Goal: Task Accomplishment & Management: Manage account settings

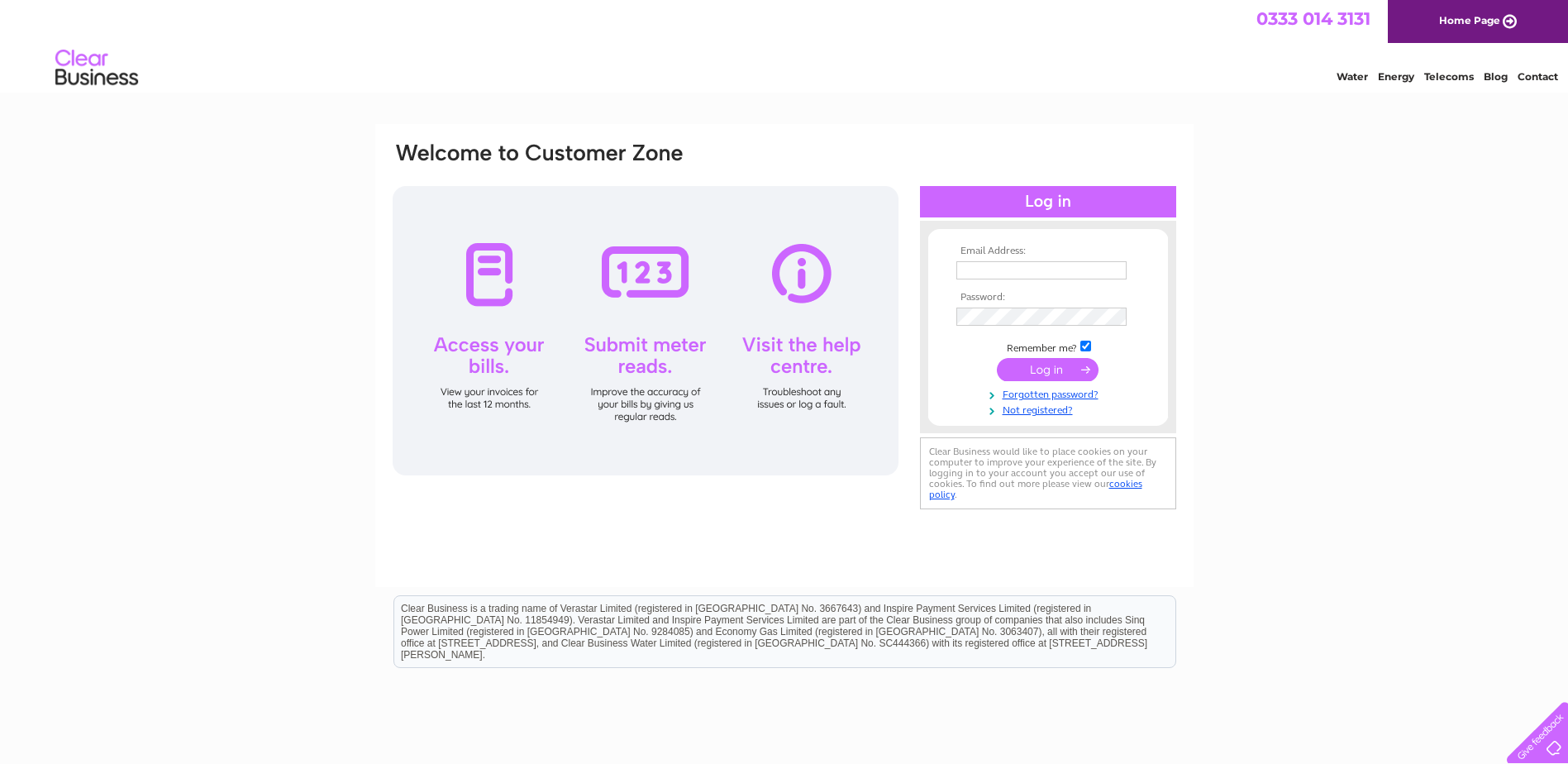
type input "info@fifehistoricbuildings.org.uk"
click at [1060, 369] on input "submit" at bounding box center [1048, 369] width 102 height 23
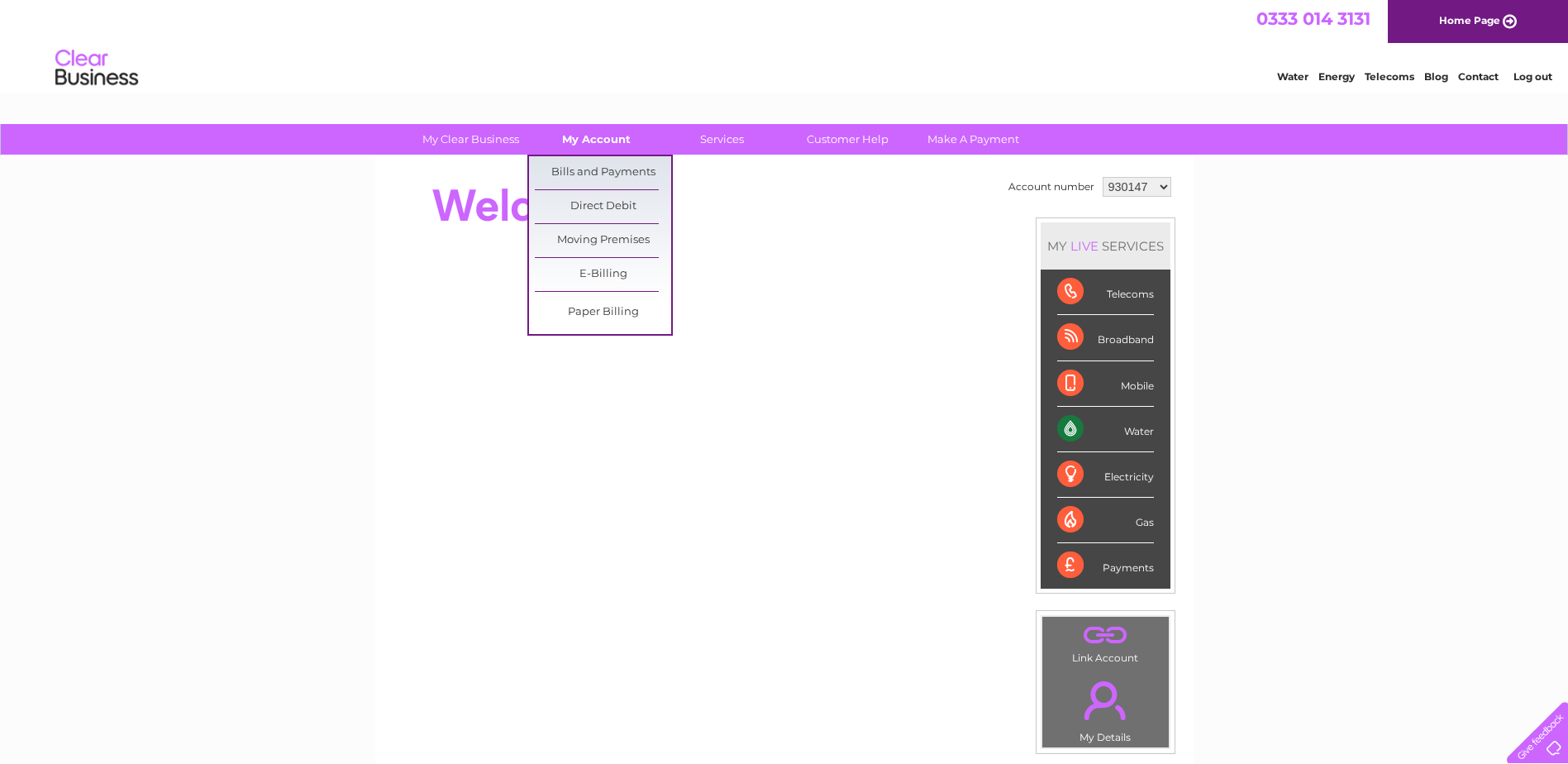
click at [598, 137] on link "My Account" at bounding box center [596, 139] width 137 height 31
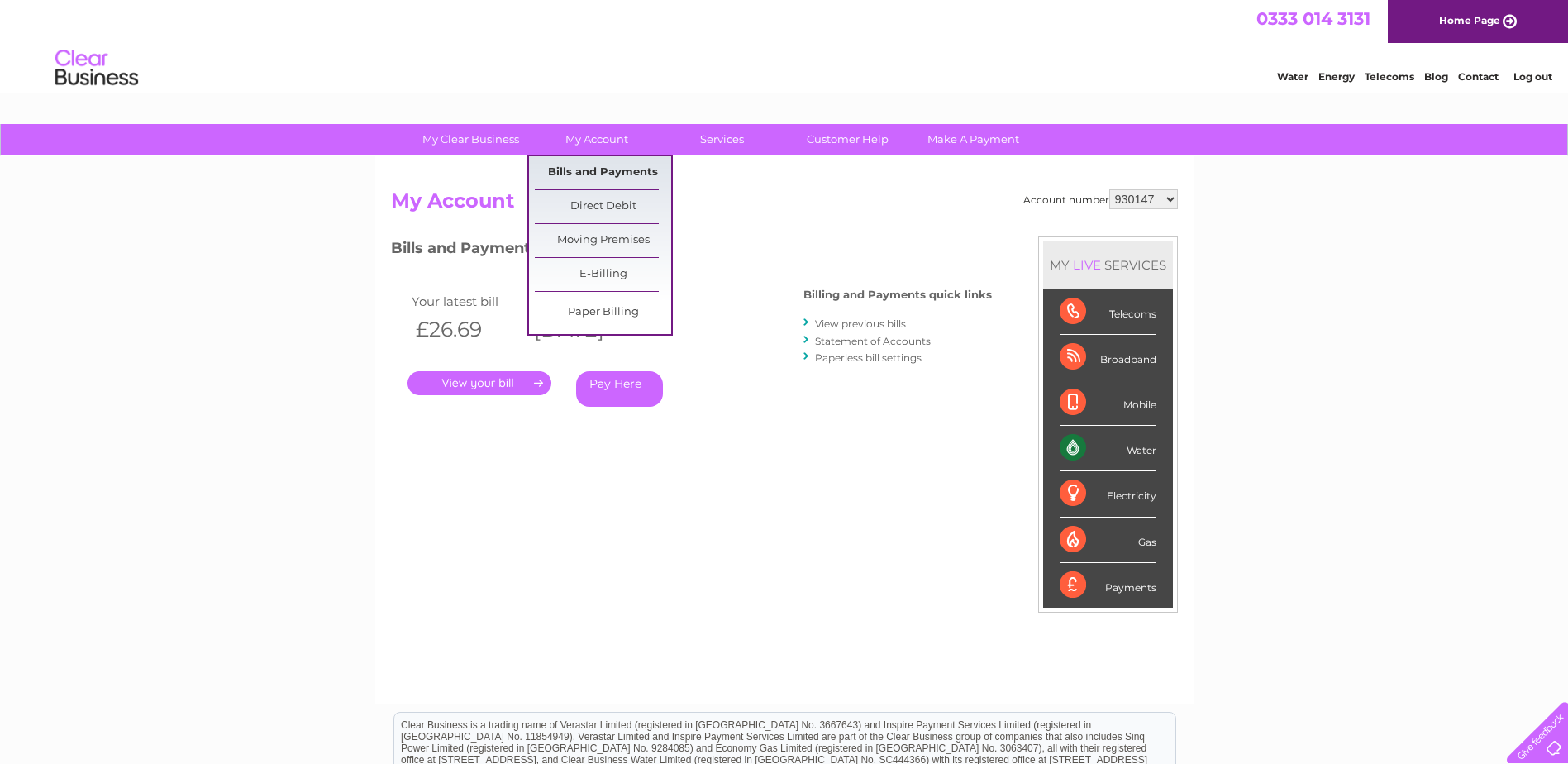
click at [588, 169] on link "Bills and Payments" at bounding box center [603, 173] width 137 height 33
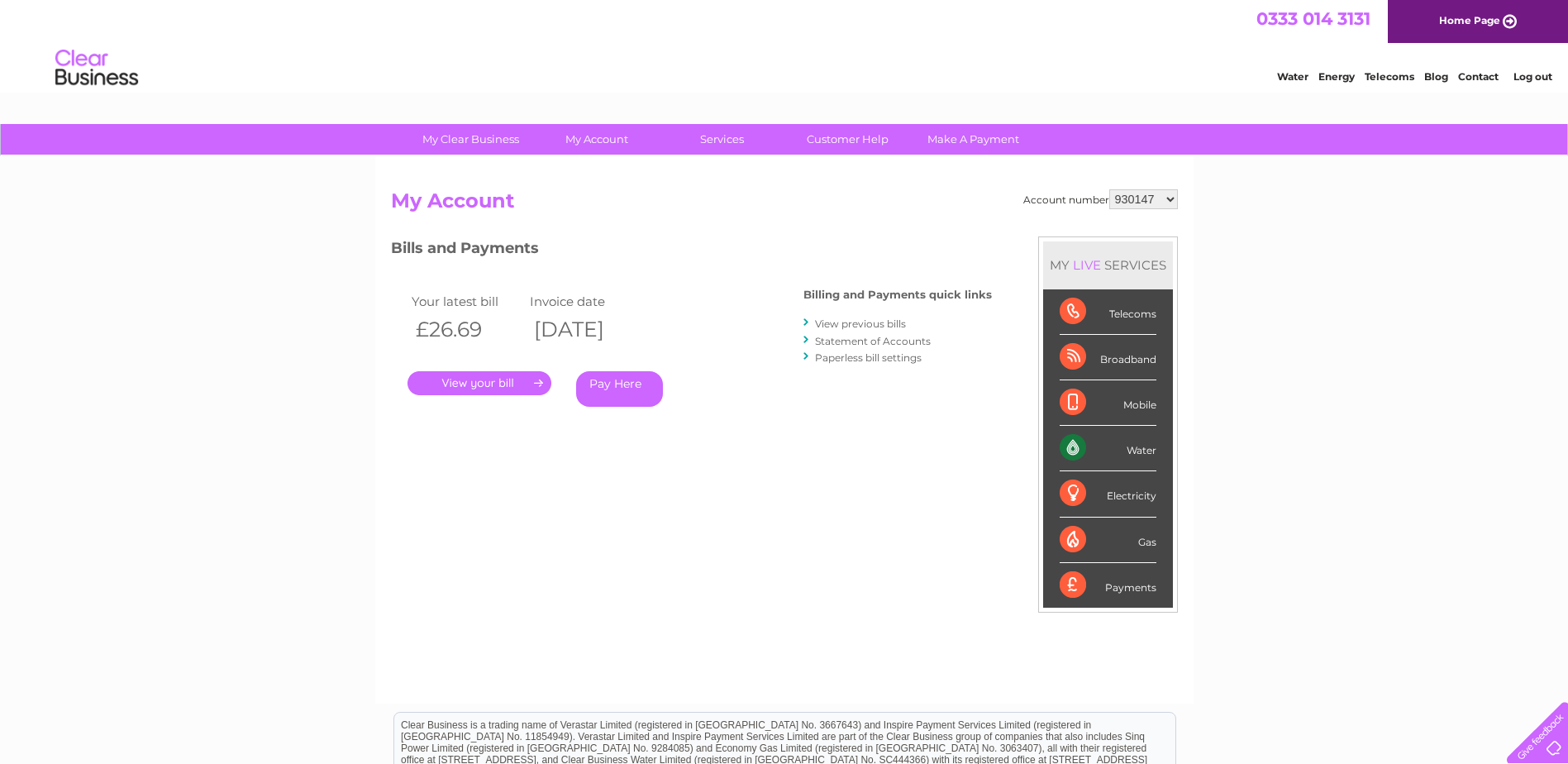
click at [1168, 198] on select "930147 1092695 1092699 1092703 1092704 1092765" at bounding box center [1144, 199] width 69 height 20
click at [501, 379] on link "." at bounding box center [479, 383] width 144 height 24
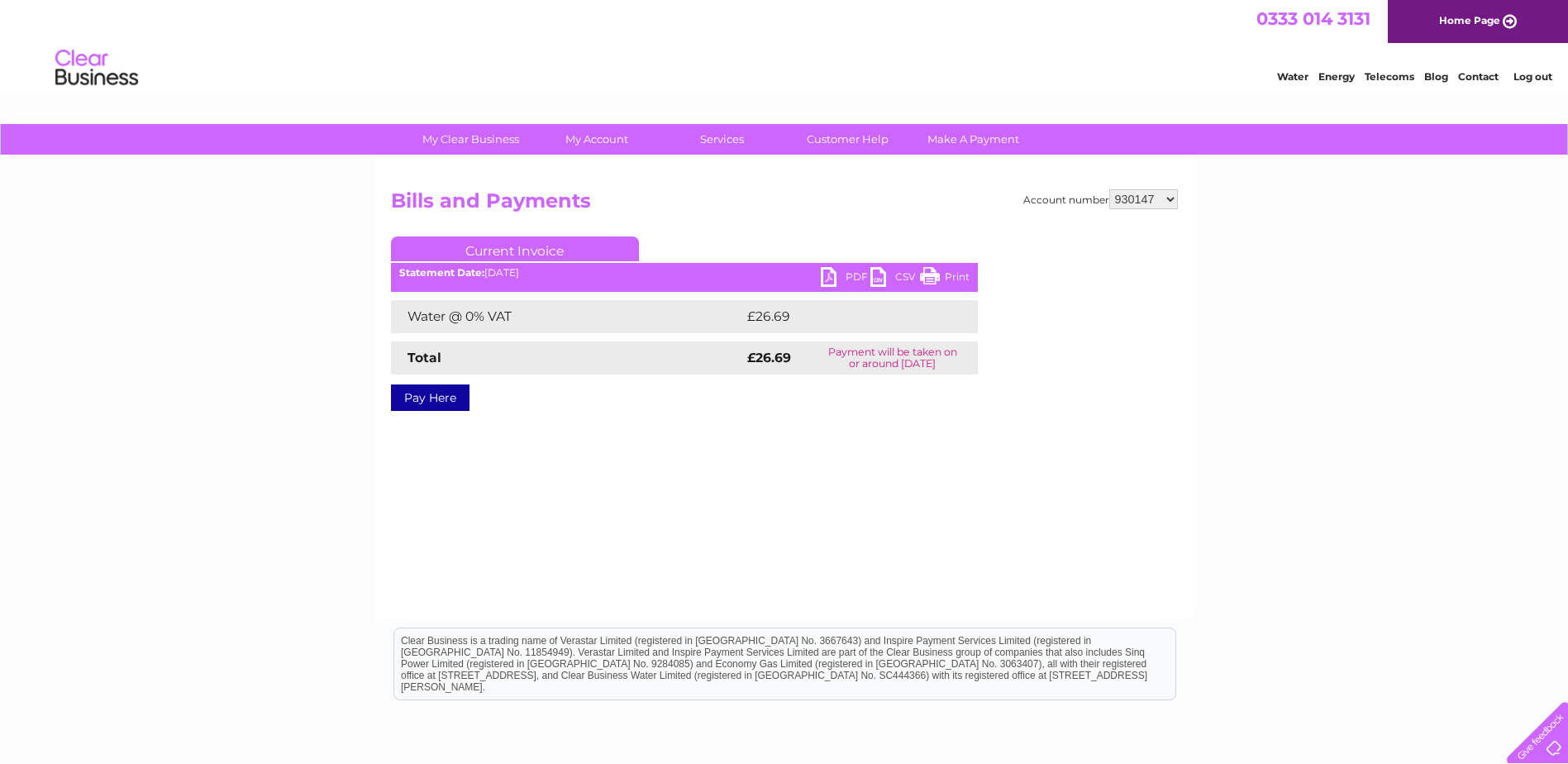
click at [829, 271] on link "PDF" at bounding box center [846, 279] width 50 height 24
click at [1174, 203] on select "930147 1092695 1092699 1092703 1092704 1092765" at bounding box center [1144, 199] width 69 height 20
select select "1092695"
click at [1109, 189] on select "930147 1092695 1092699 1092703 1092704 1092765" at bounding box center [1144, 199] width 69 height 20
click at [828, 274] on link "PDF" at bounding box center [846, 279] width 50 height 24
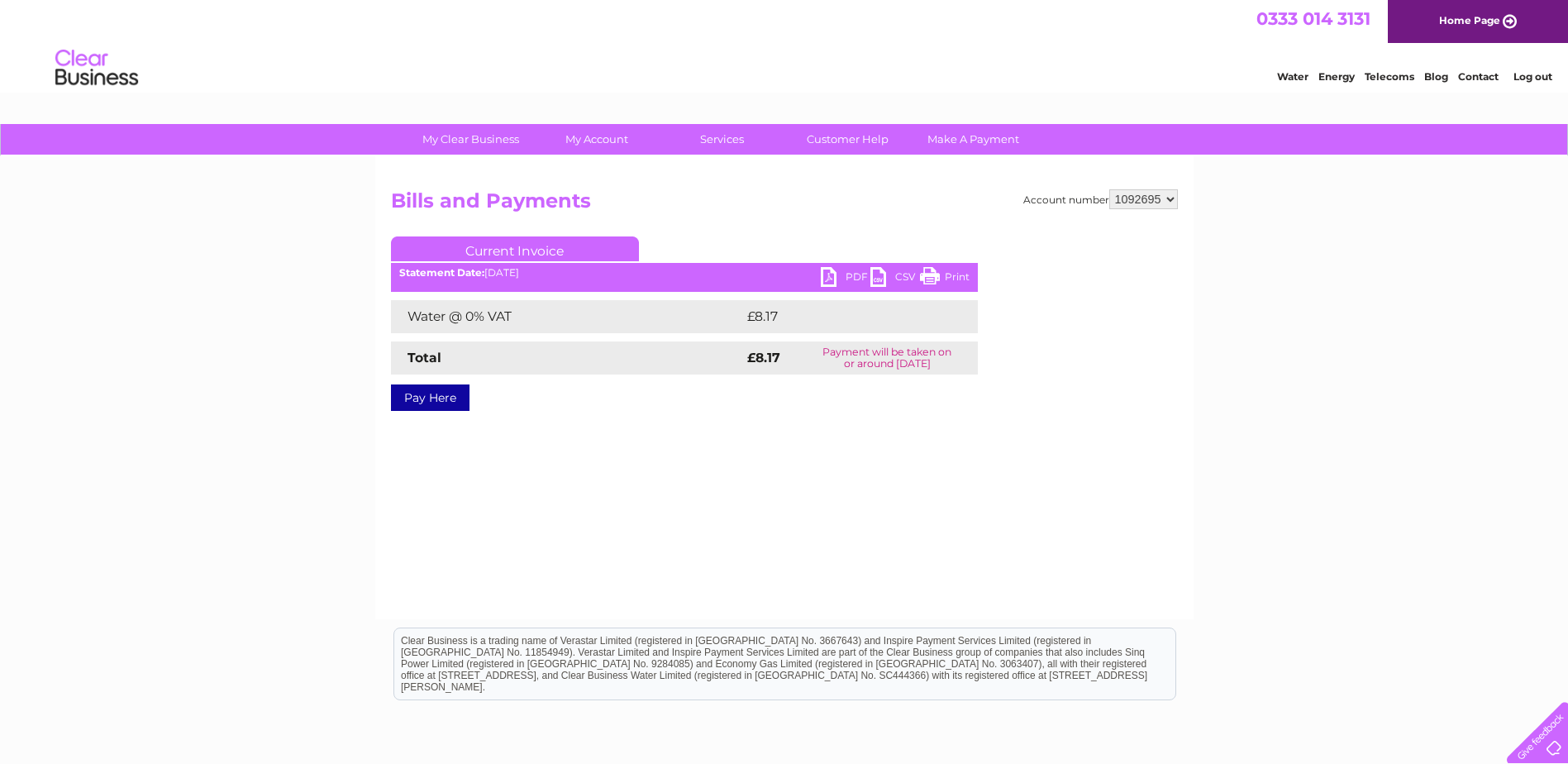
click at [1171, 200] on select "930147 1092695 1092699 1092703 1092704 1092765" at bounding box center [1144, 199] width 69 height 20
select select "1092699"
click at [1109, 189] on select "930147 1092695 1092699 1092703 1092704 1092765" at bounding box center [1144, 199] width 69 height 20
click at [840, 276] on link "PDF" at bounding box center [846, 279] width 50 height 24
click at [1171, 199] on select "930147 1092695 1092699 1092703 1092704 1092765" at bounding box center [1144, 199] width 69 height 20
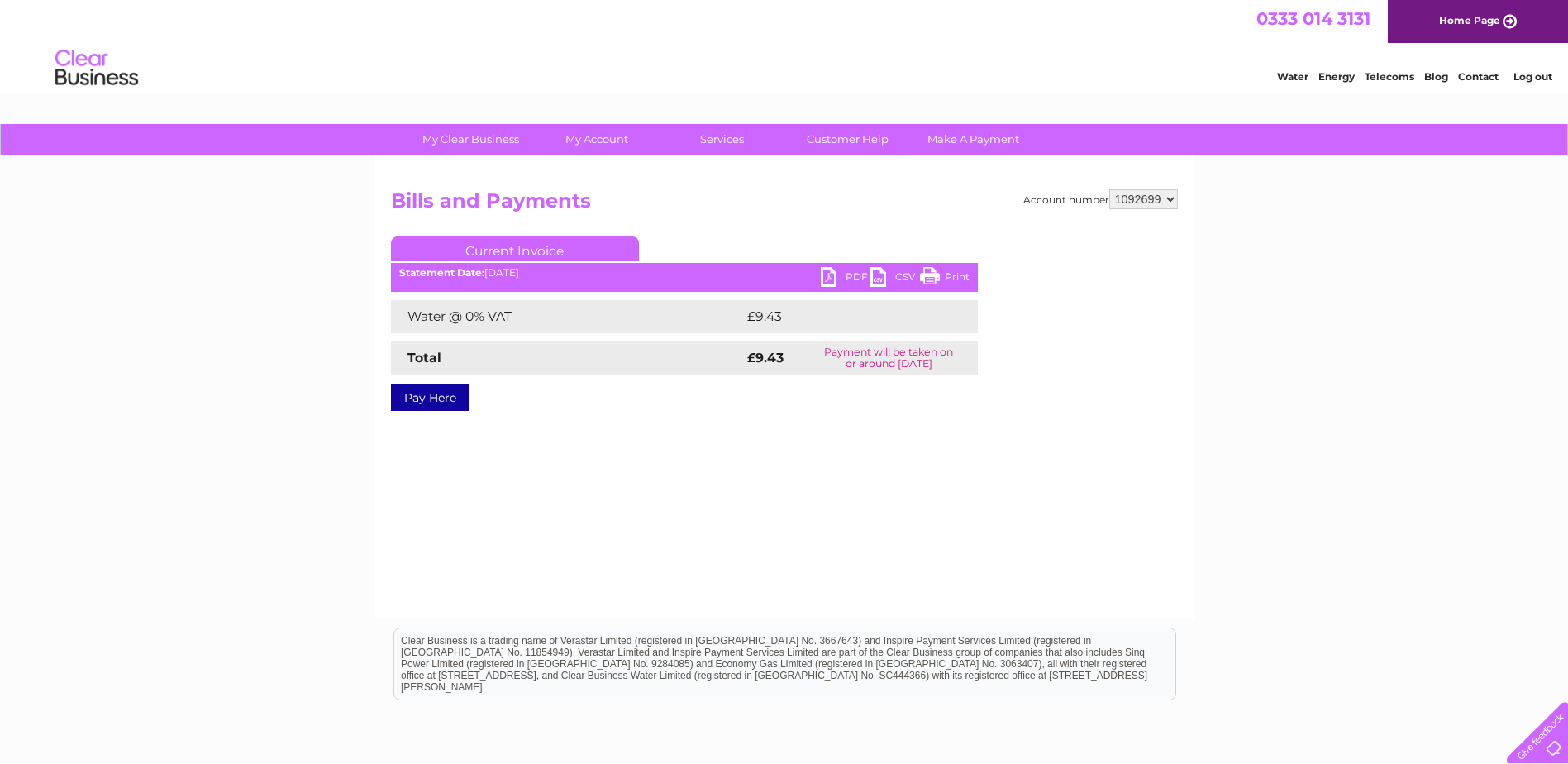
select select "1092703"
click at [1109, 189] on select "930147 1092695 1092699 1092703 1092704 1092765" at bounding box center [1144, 199] width 69 height 20
click at [828, 274] on link "PDF" at bounding box center [846, 279] width 50 height 24
click at [1167, 196] on select "930147 1092695 1092699 1092703 1092704 1092765" at bounding box center [1144, 199] width 69 height 20
select select "1092704"
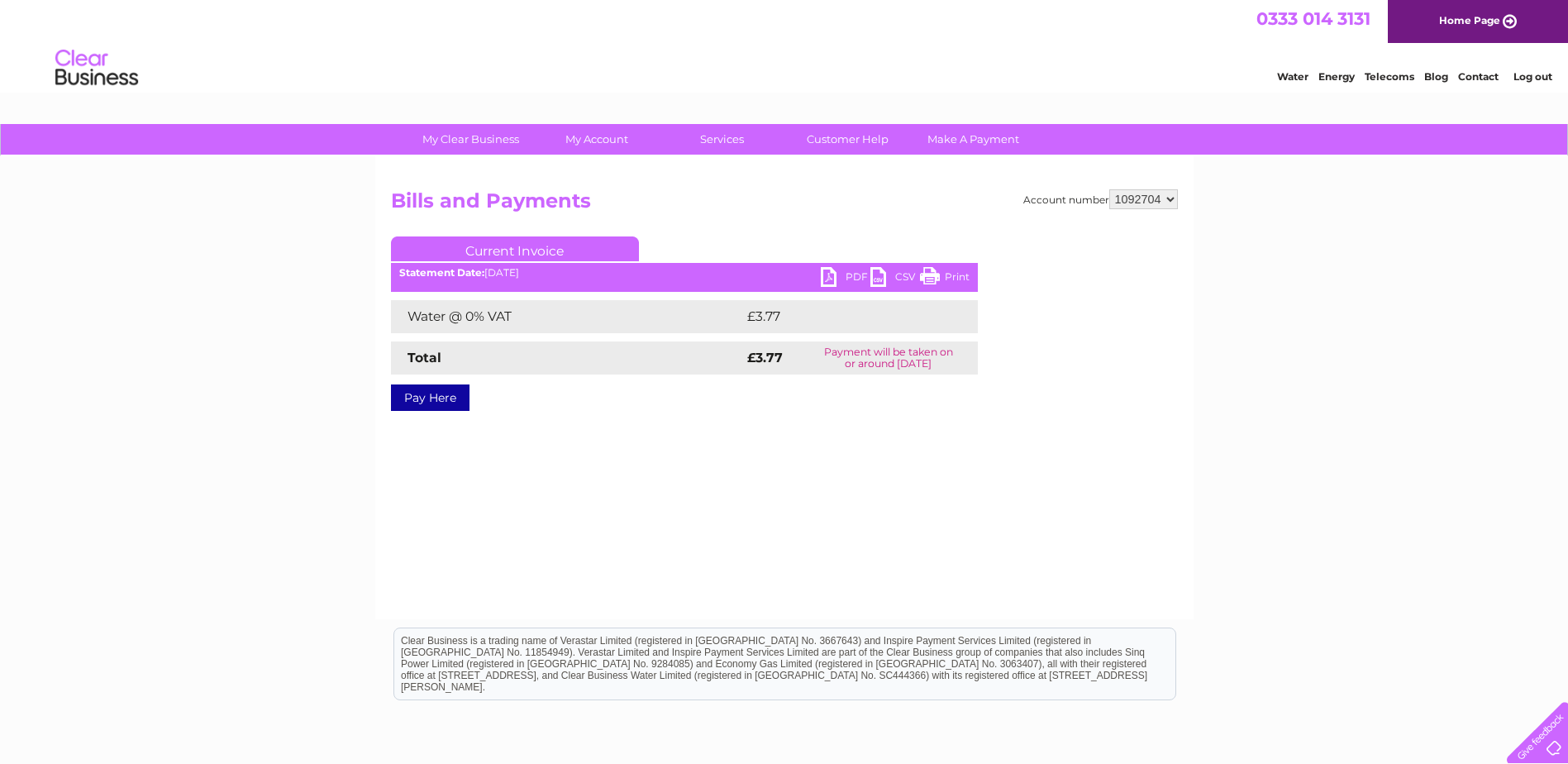
click at [1109, 189] on select "930147 1092695 1092699 1092703 1092704 1092765" at bounding box center [1144, 199] width 69 height 20
click at [824, 274] on link "PDF" at bounding box center [846, 279] width 50 height 24
click at [1173, 200] on select "930147 1092695 1092699 1092703 1092704 1092765" at bounding box center [1144, 199] width 69 height 20
select select "1092765"
click at [1109, 189] on select "930147 1092695 1092699 1092703 1092704 1092765" at bounding box center [1144, 199] width 69 height 20
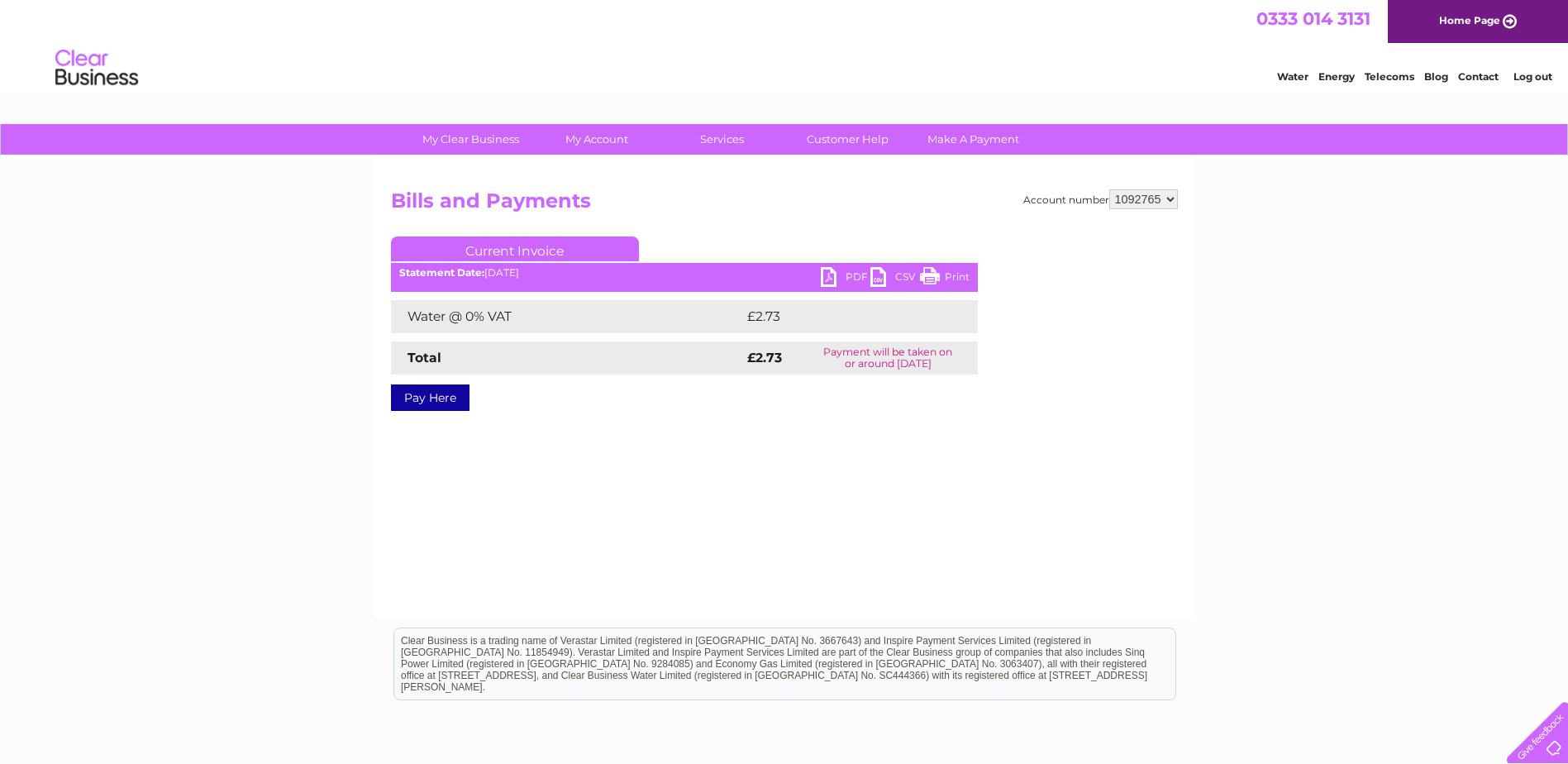
click at [824, 278] on link "PDF" at bounding box center [846, 279] width 50 height 24
click at [1536, 76] on link "Log out" at bounding box center [1533, 77] width 39 height 12
